Goal: Information Seeking & Learning: Learn about a topic

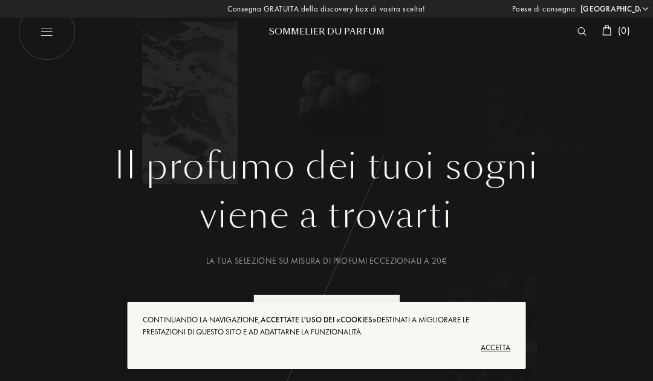
select select "IT"
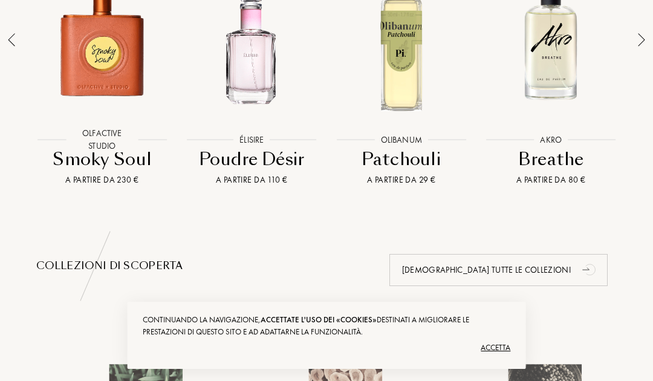
scroll to position [961, 0]
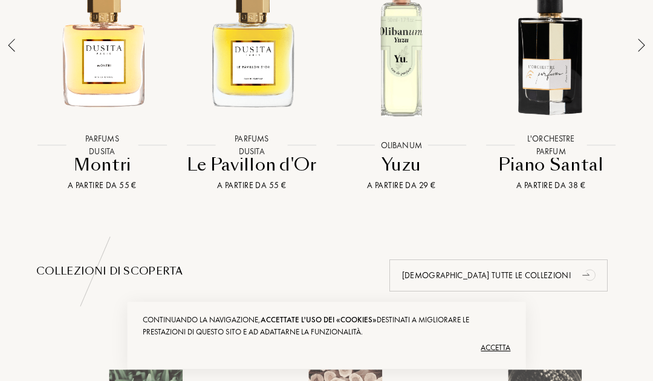
click at [568, 70] on div at bounding box center [552, 45] width 144 height 171
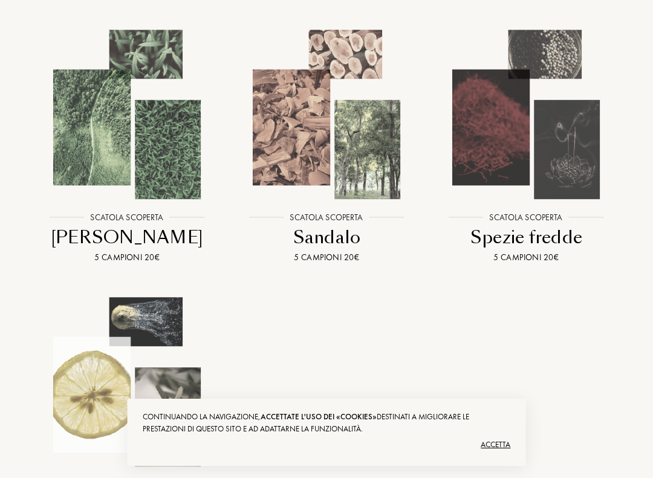
scroll to position [1301, 0]
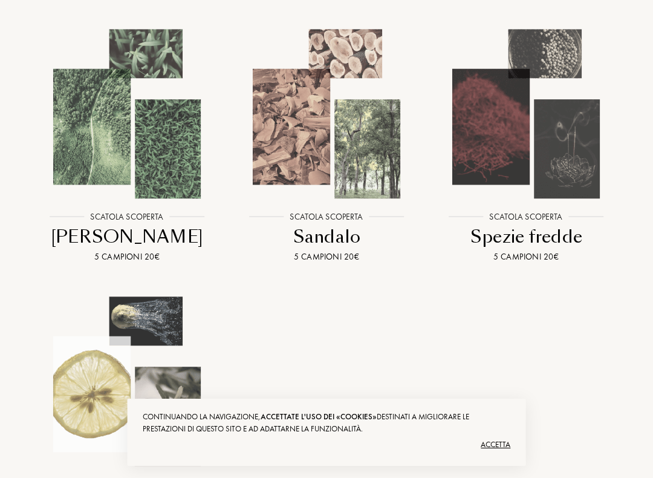
click at [344, 204] on img at bounding box center [327, 114] width 180 height 180
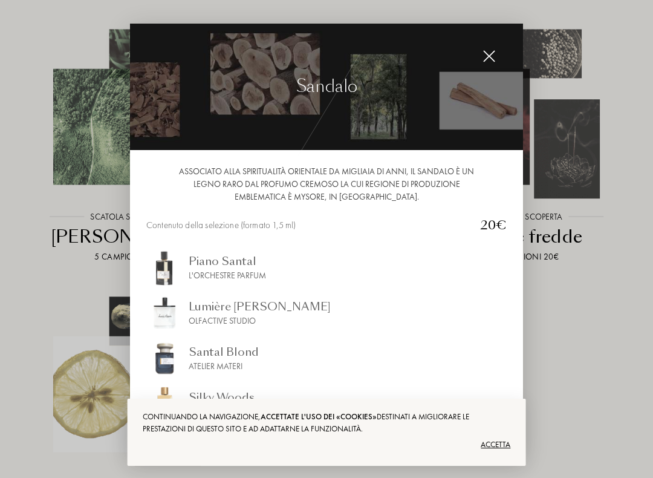
scroll to position [0, 0]
click at [489, 60] on img at bounding box center [489, 56] width 13 height 13
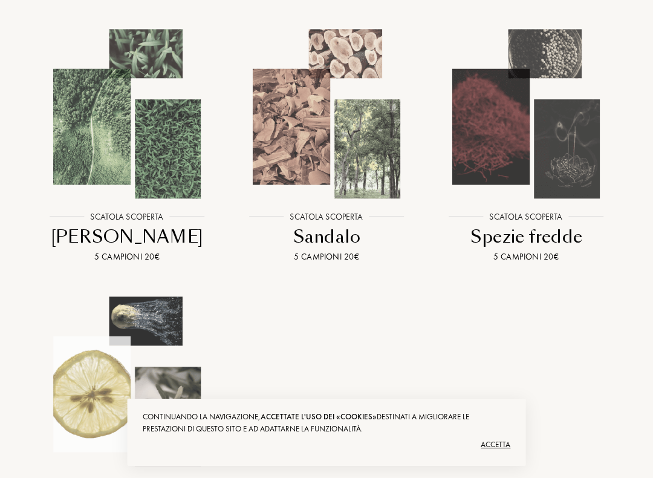
click at [547, 138] on img at bounding box center [527, 114] width 180 height 180
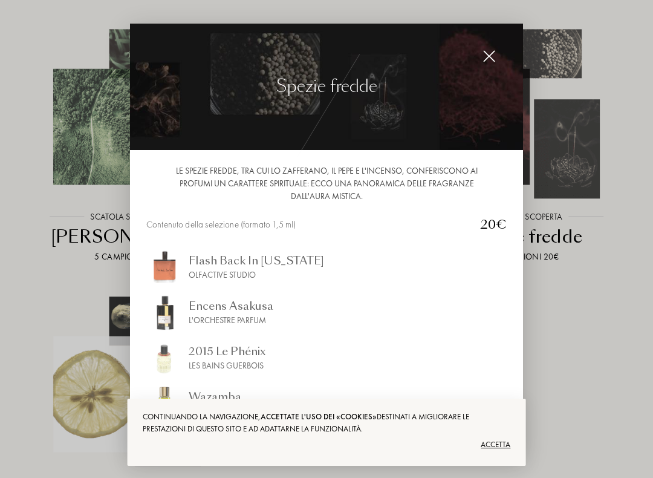
click at [490, 52] on img at bounding box center [489, 56] width 13 height 13
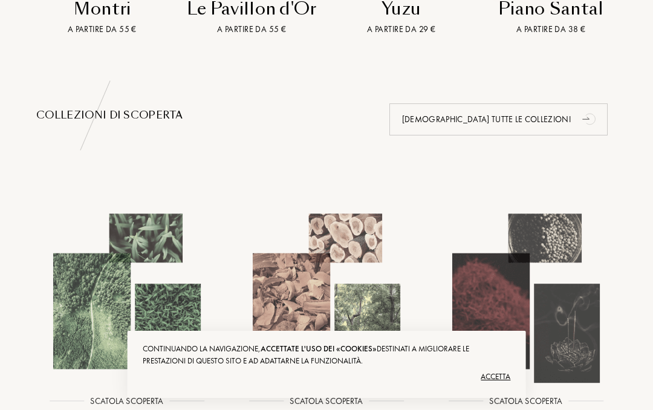
scroll to position [1115, 0]
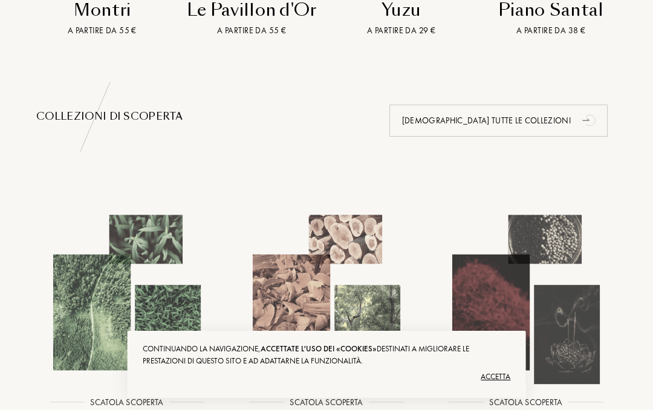
click at [549, 137] on div "Vedi tutte le collezioni" at bounding box center [499, 121] width 218 height 32
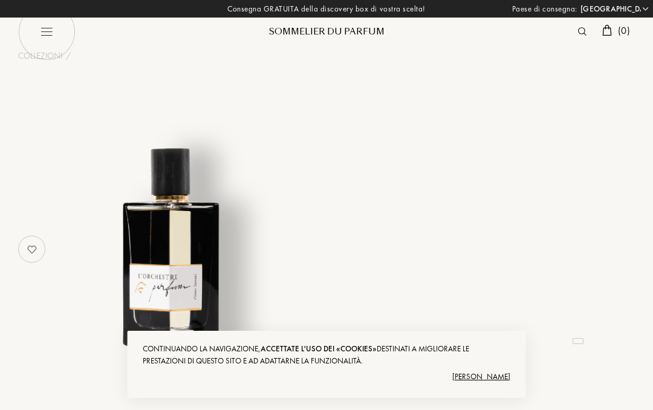
select select "IT"
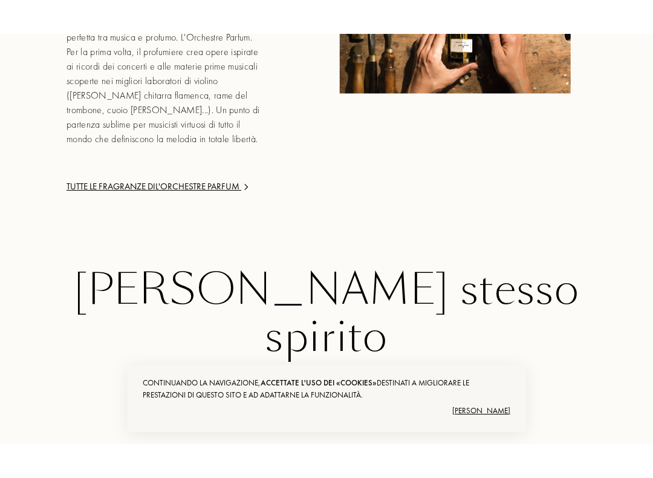
scroll to position [1837, 0]
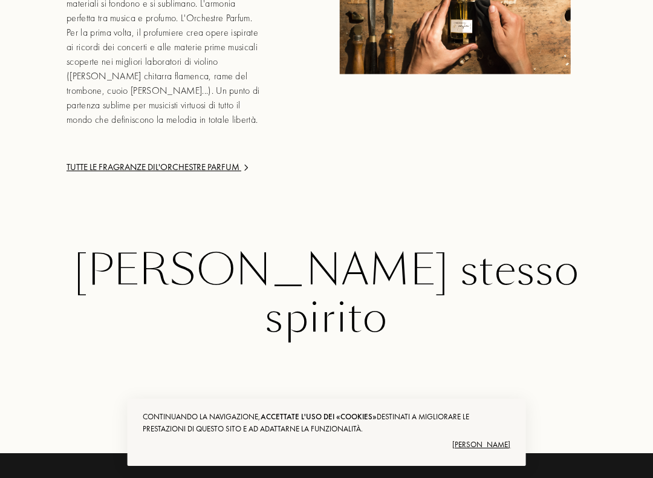
click at [503, 410] on div "[PERSON_NAME]" at bounding box center [327, 444] width 368 height 19
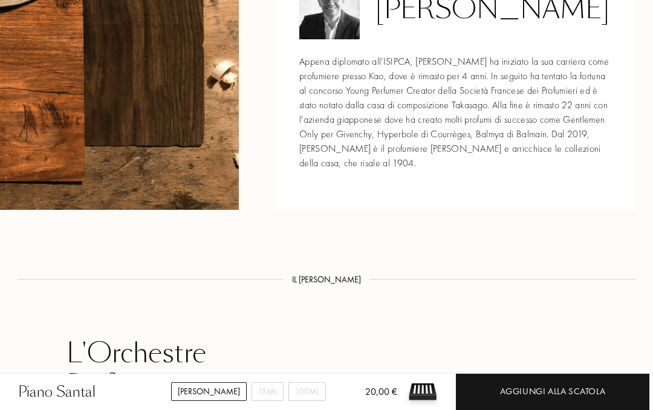
scroll to position [1386, 0]
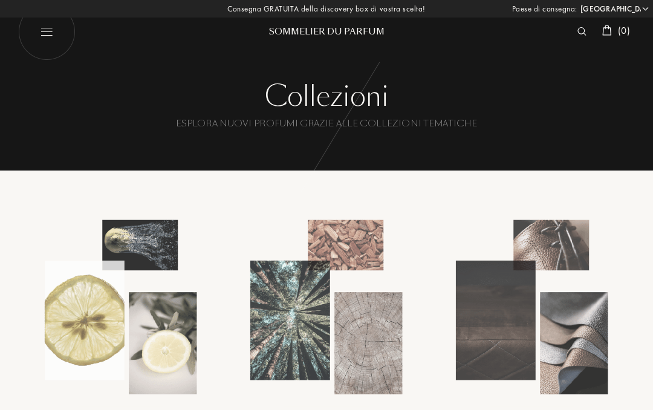
select select "IT"
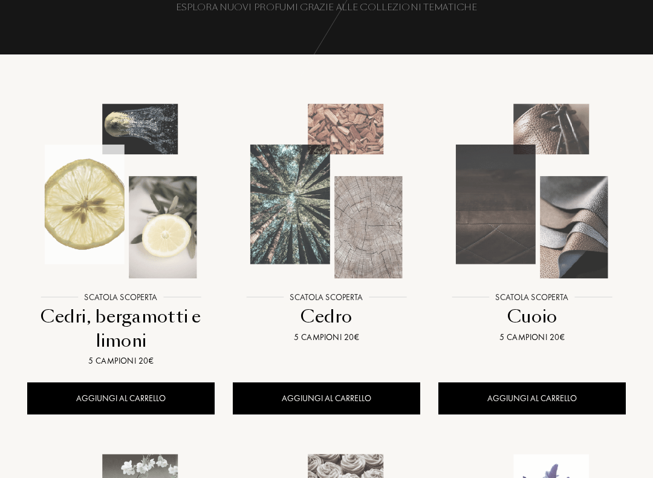
scroll to position [117, 0]
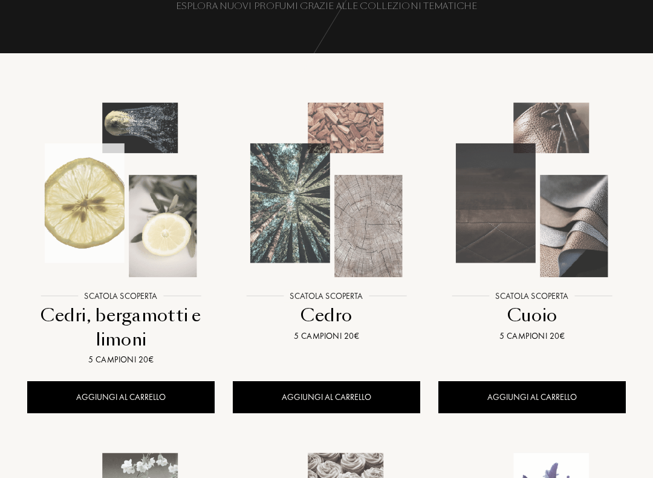
click at [574, 229] on img at bounding box center [532, 190] width 185 height 185
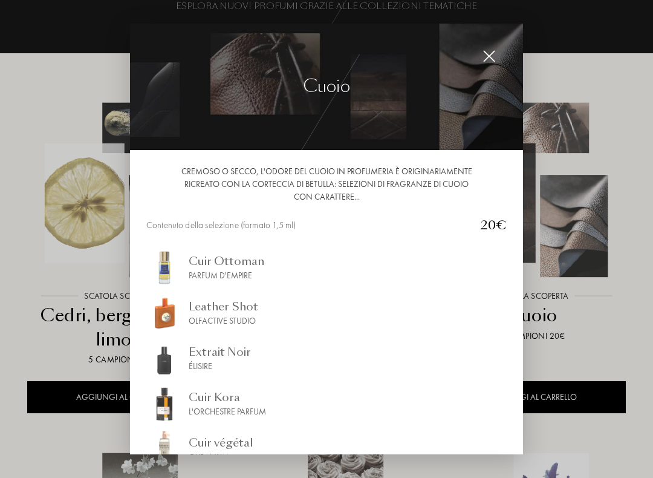
scroll to position [0, 0]
click at [490, 54] on img at bounding box center [489, 56] width 13 height 13
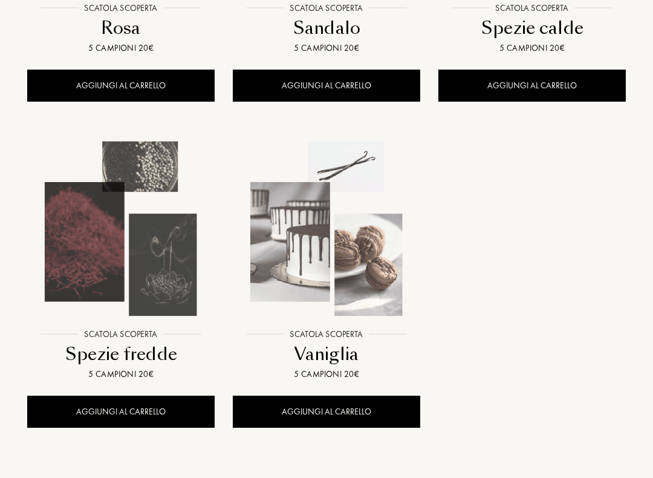
scroll to position [1408, 0]
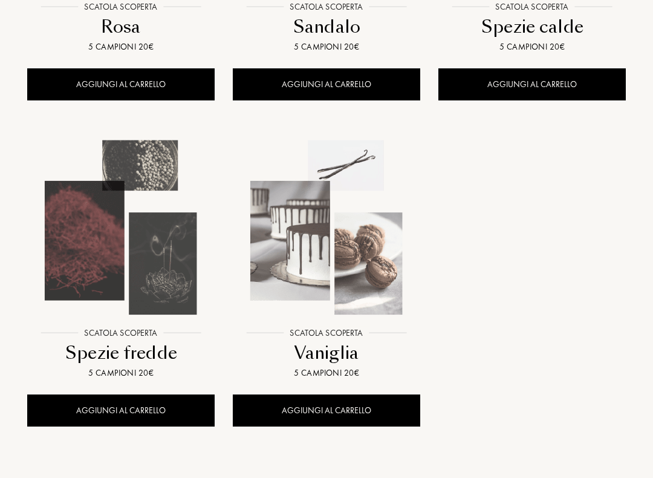
click at [329, 247] on img at bounding box center [326, 227] width 185 height 185
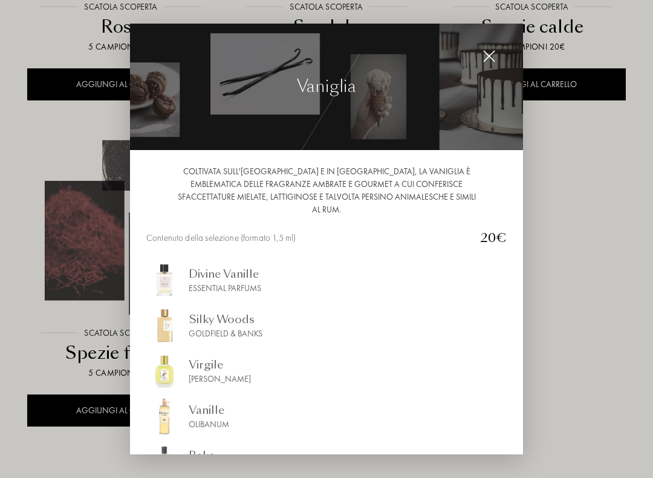
scroll to position [0, 0]
click at [493, 53] on img at bounding box center [489, 56] width 13 height 13
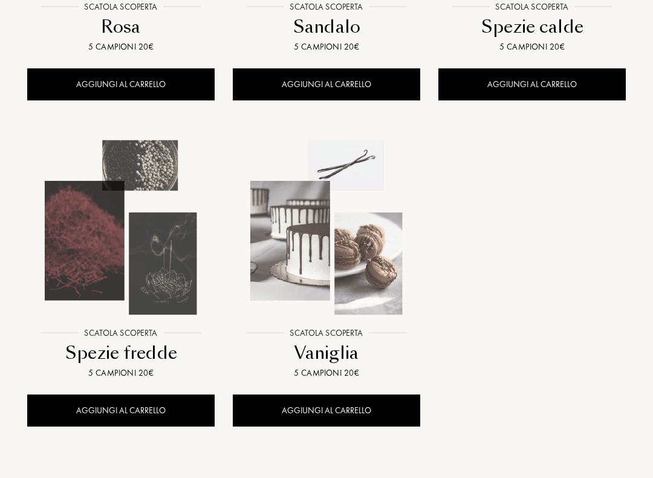
click at [140, 264] on img at bounding box center [120, 227] width 185 height 185
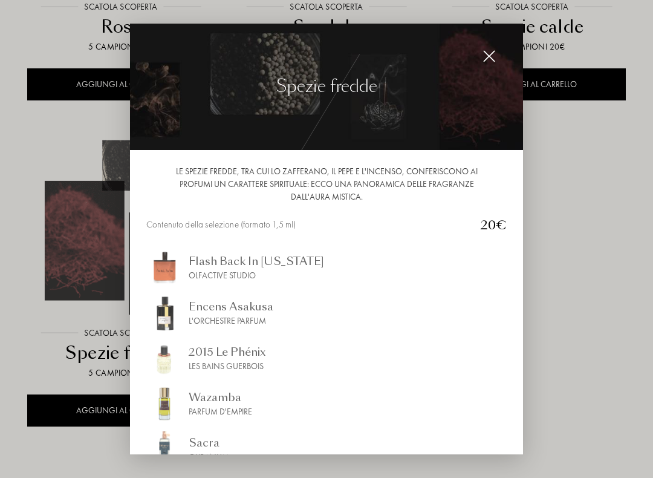
click at [491, 51] on img at bounding box center [489, 56] width 13 height 13
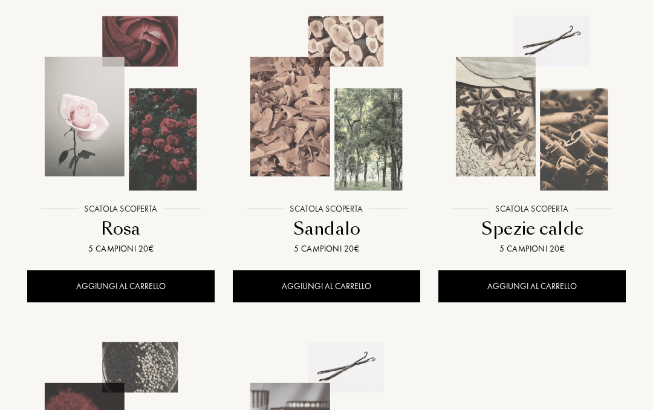
scroll to position [1206, 0]
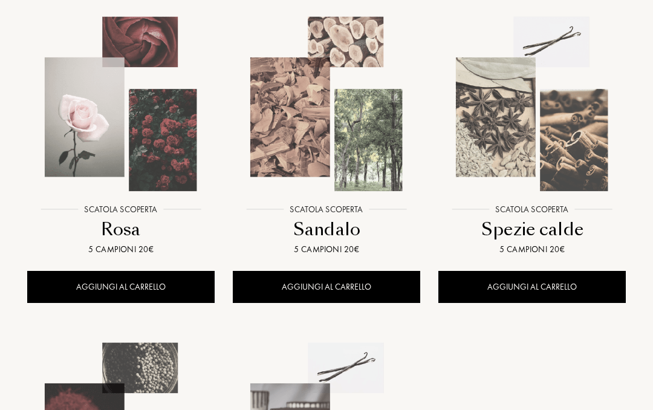
click at [541, 129] on img at bounding box center [532, 103] width 185 height 185
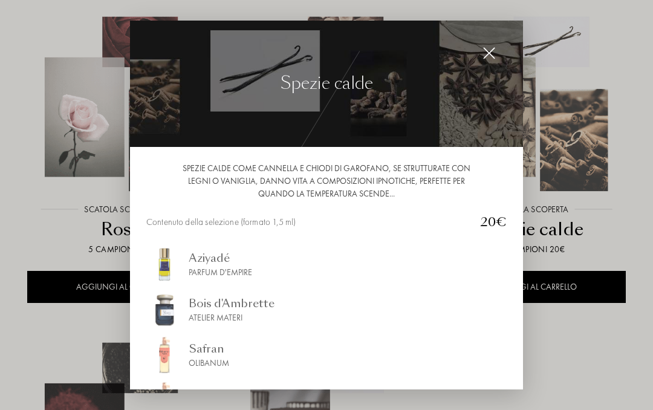
scroll to position [0, 0]
click at [499, 41] on img at bounding box center [326, 84] width 393 height 126
click at [486, 48] on img at bounding box center [489, 53] width 13 height 13
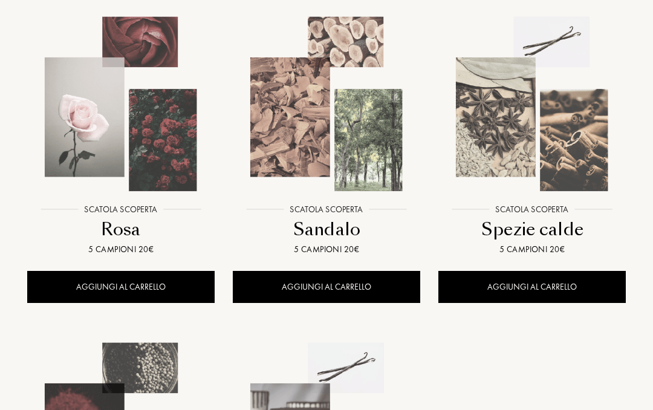
click at [366, 125] on img at bounding box center [326, 103] width 185 height 185
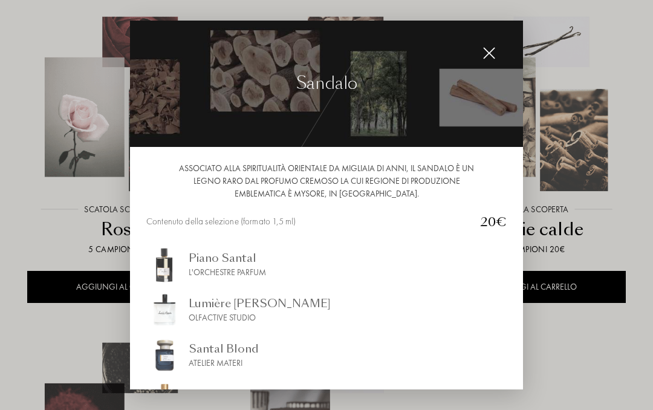
click at [498, 48] on div at bounding box center [489, 53] width 24 height 24
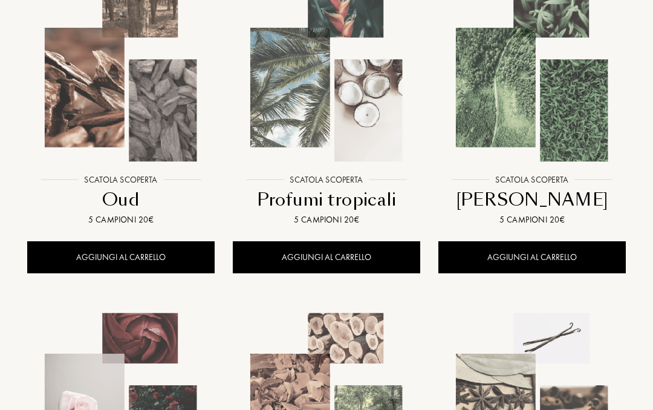
scroll to position [908, 0]
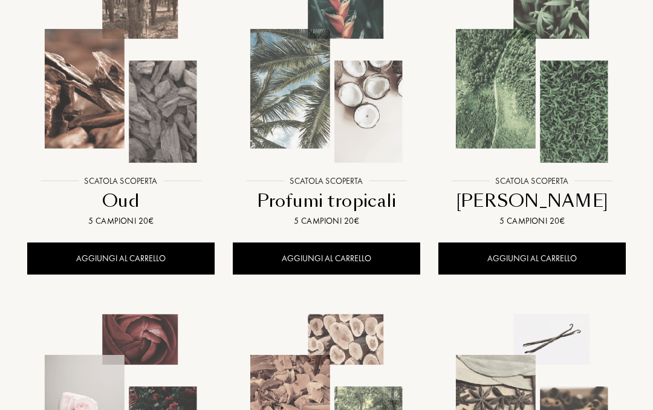
click at [567, 113] on img at bounding box center [532, 75] width 185 height 185
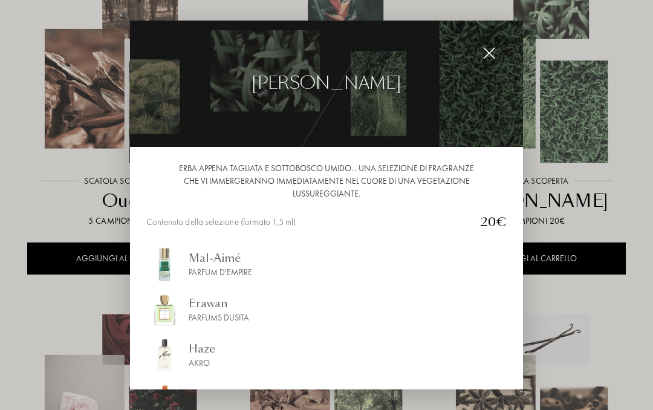
scroll to position [0, 0]
click at [495, 48] on img at bounding box center [489, 53] width 13 height 13
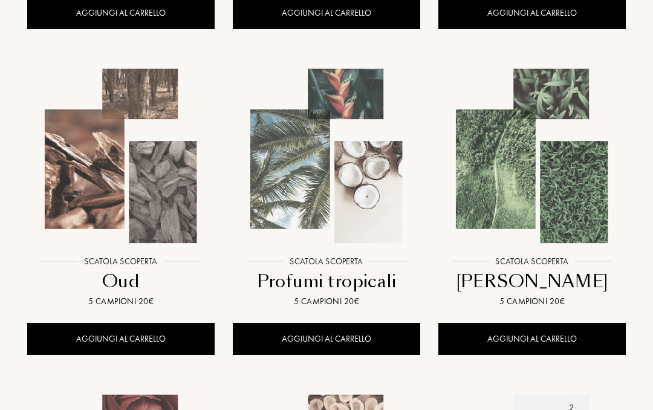
scroll to position [823, 0]
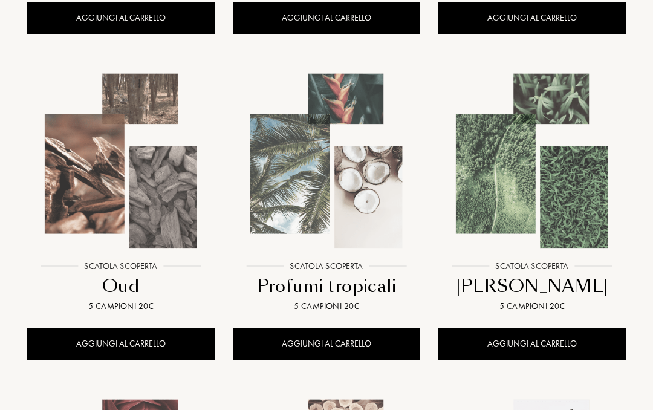
click at [137, 182] on img at bounding box center [120, 160] width 185 height 185
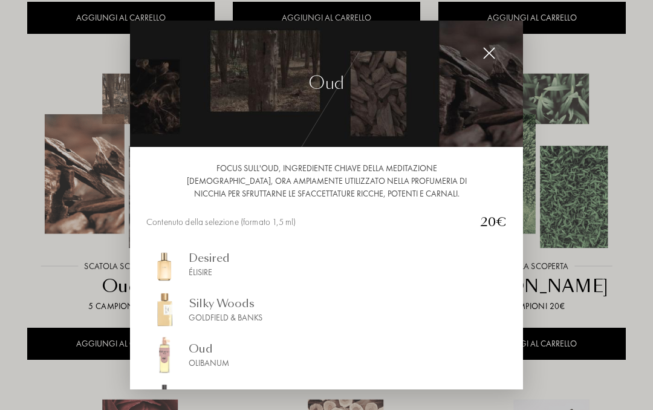
scroll to position [0, 0]
click at [494, 48] on img at bounding box center [489, 53] width 13 height 13
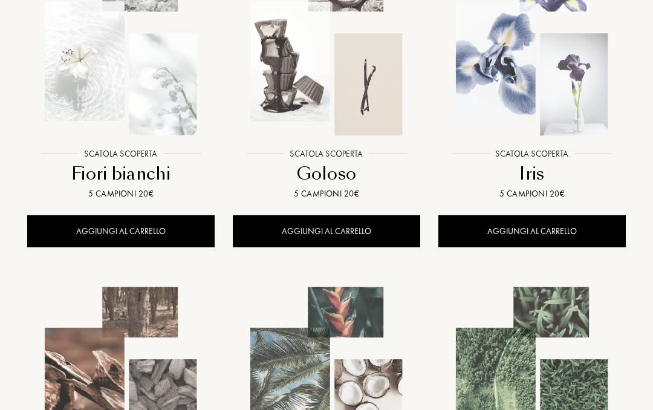
scroll to position [597, 0]
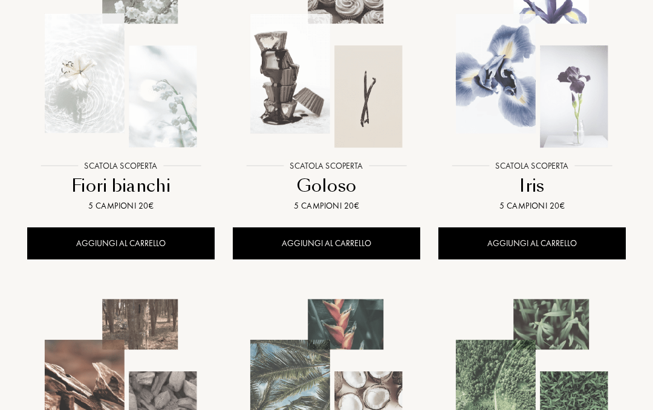
click at [541, 101] on img at bounding box center [532, 60] width 185 height 185
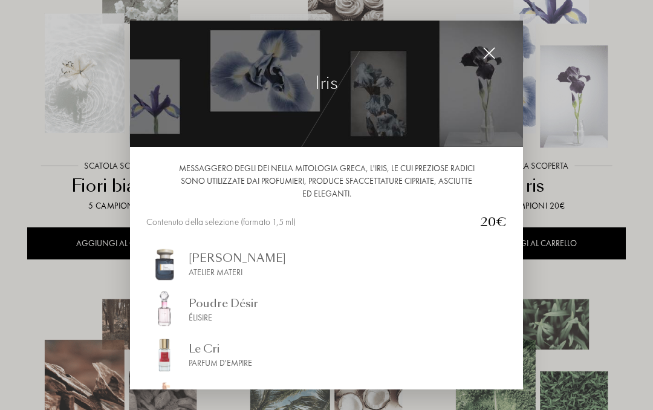
scroll to position [0, 0]
click at [496, 44] on div at bounding box center [489, 53] width 24 height 24
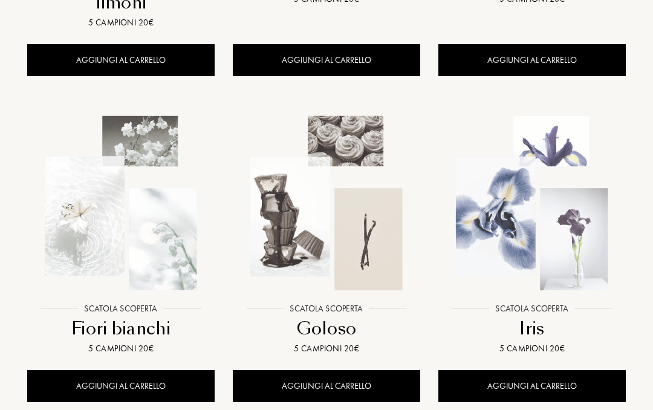
scroll to position [452, 0]
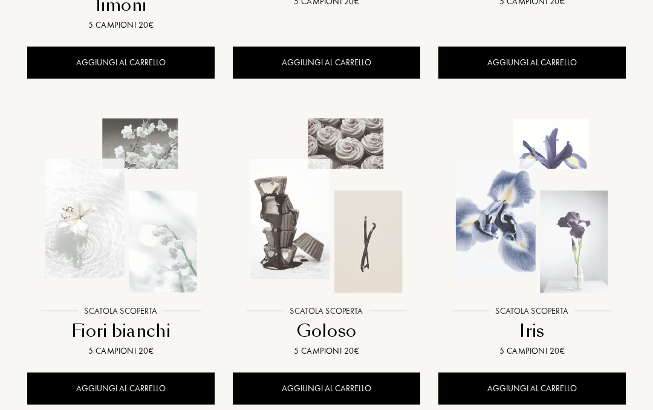
click at [154, 237] on img at bounding box center [120, 205] width 185 height 185
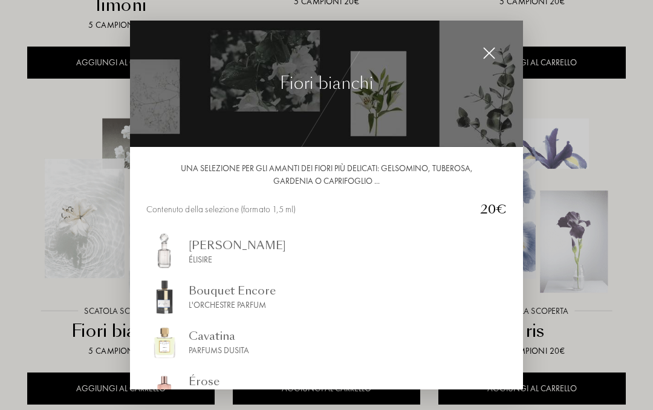
scroll to position [0, 0]
click at [495, 47] on img at bounding box center [489, 53] width 13 height 13
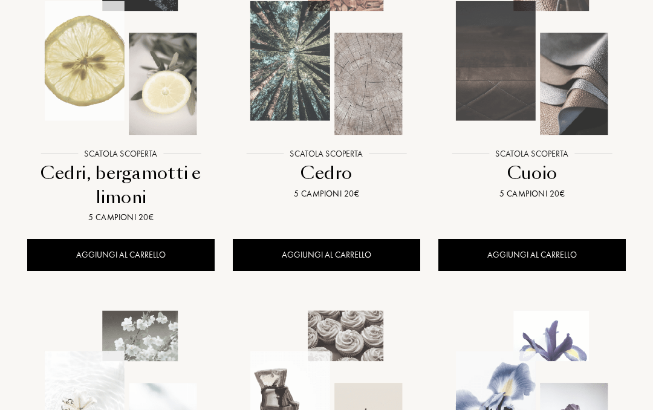
scroll to position [259, 0]
click at [364, 94] on img at bounding box center [326, 48] width 185 height 185
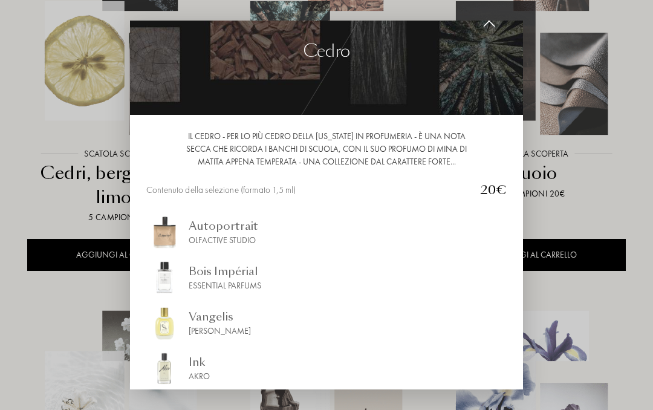
scroll to position [30, 0]
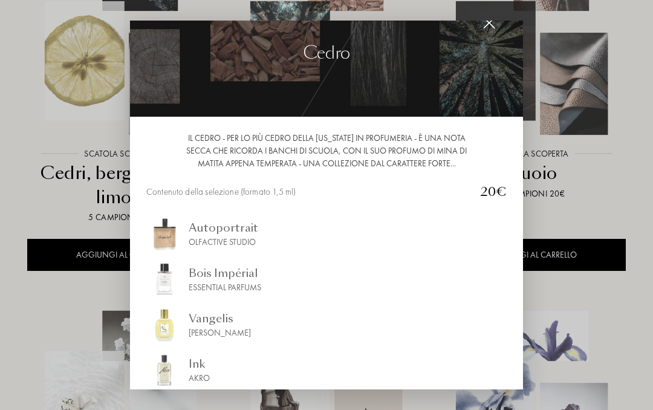
click at [503, 27] on img at bounding box center [326, 53] width 393 height 126
click at [494, 17] on div at bounding box center [326, 205] width 653 height 410
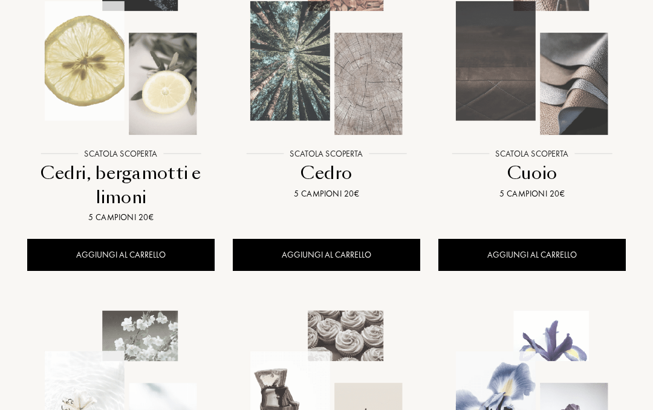
click at [557, 85] on img at bounding box center [532, 47] width 185 height 185
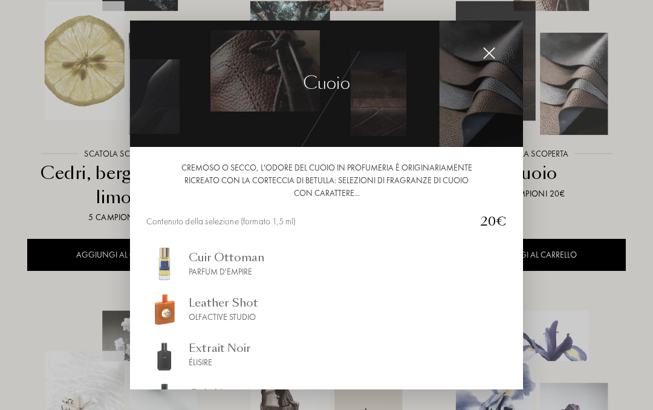
scroll to position [0, 0]
click at [498, 46] on div at bounding box center [489, 53] width 24 height 24
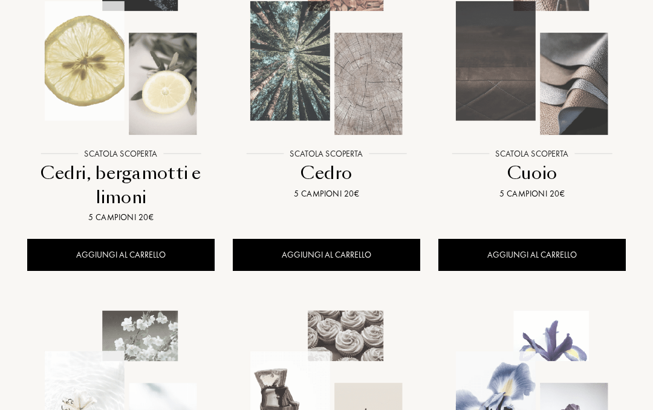
click at [155, 100] on img at bounding box center [120, 47] width 185 height 185
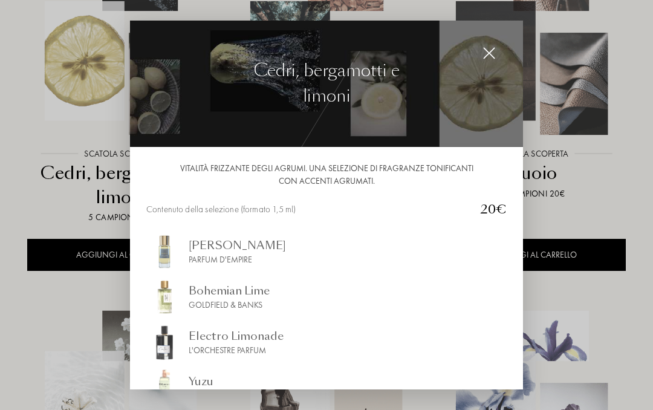
click at [498, 50] on div at bounding box center [489, 53] width 24 height 24
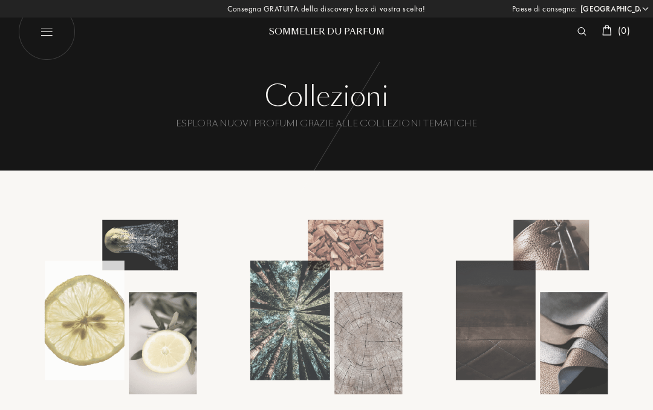
click at [58, 45] on img at bounding box center [46, 31] width 57 height 57
select select "IT"
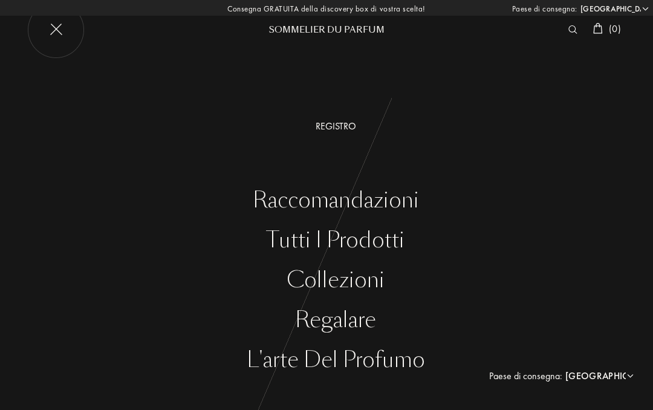
click at [388, 242] on div "Tutti i prodotti" at bounding box center [335, 240] width 635 height 25
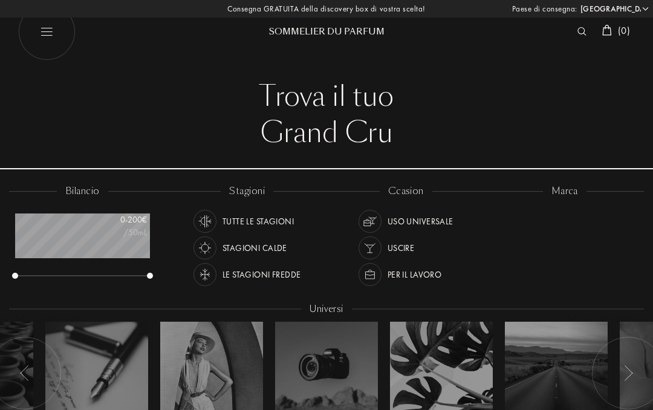
select select "IT"
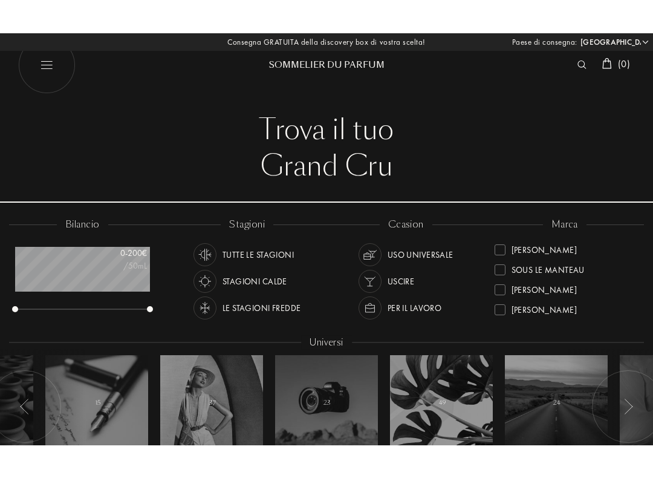
scroll to position [54, 0]
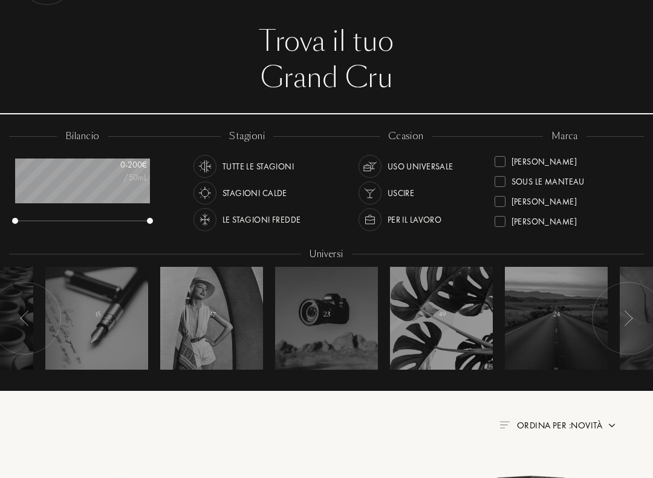
click at [641, 317] on div at bounding box center [628, 318] width 73 height 73
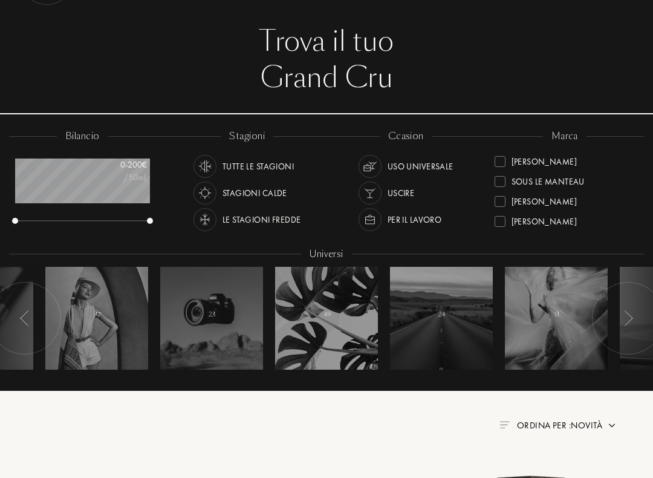
click at [417, 165] on div "Uso universale" at bounding box center [421, 166] width 66 height 23
click at [266, 159] on div "Tutte le stagioni" at bounding box center [258, 166] width 71 height 23
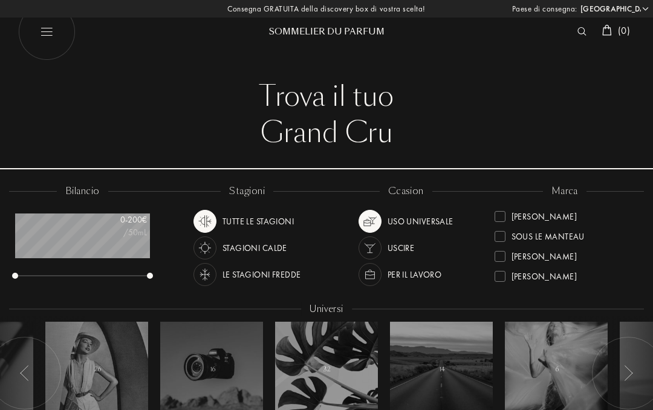
click at [211, 278] on img at bounding box center [205, 274] width 17 height 17
click at [378, 276] on img at bounding box center [370, 274] width 17 height 17
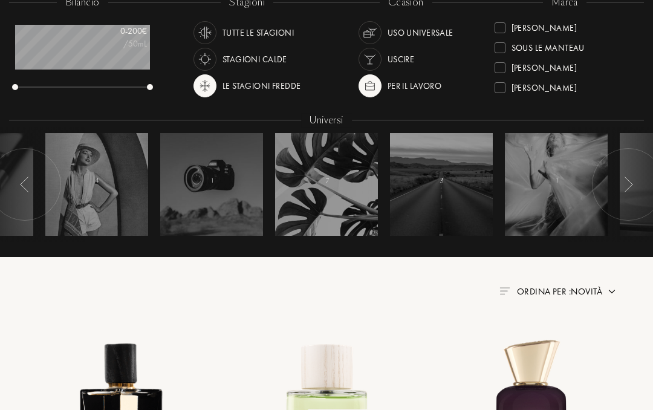
scroll to position [188, 0]
click at [214, 28] on div at bounding box center [205, 33] width 23 height 23
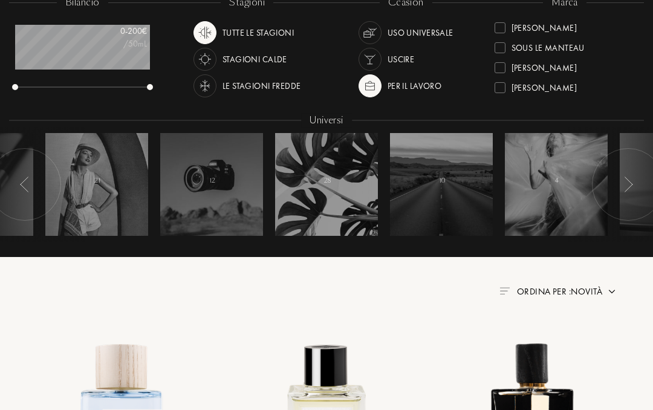
click at [367, 56] on img at bounding box center [370, 59] width 17 height 17
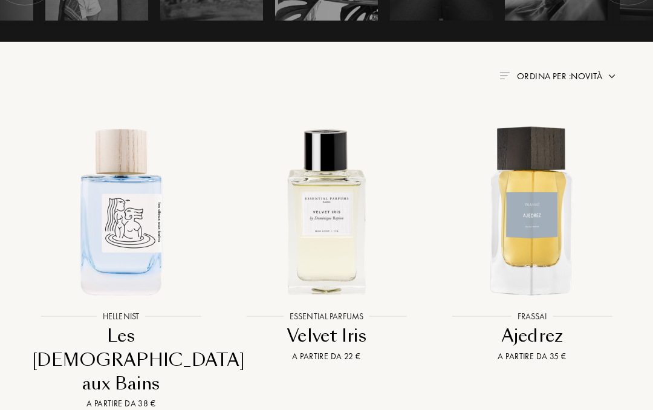
scroll to position [402, 0]
